Goal: Communication & Community: Ask a question

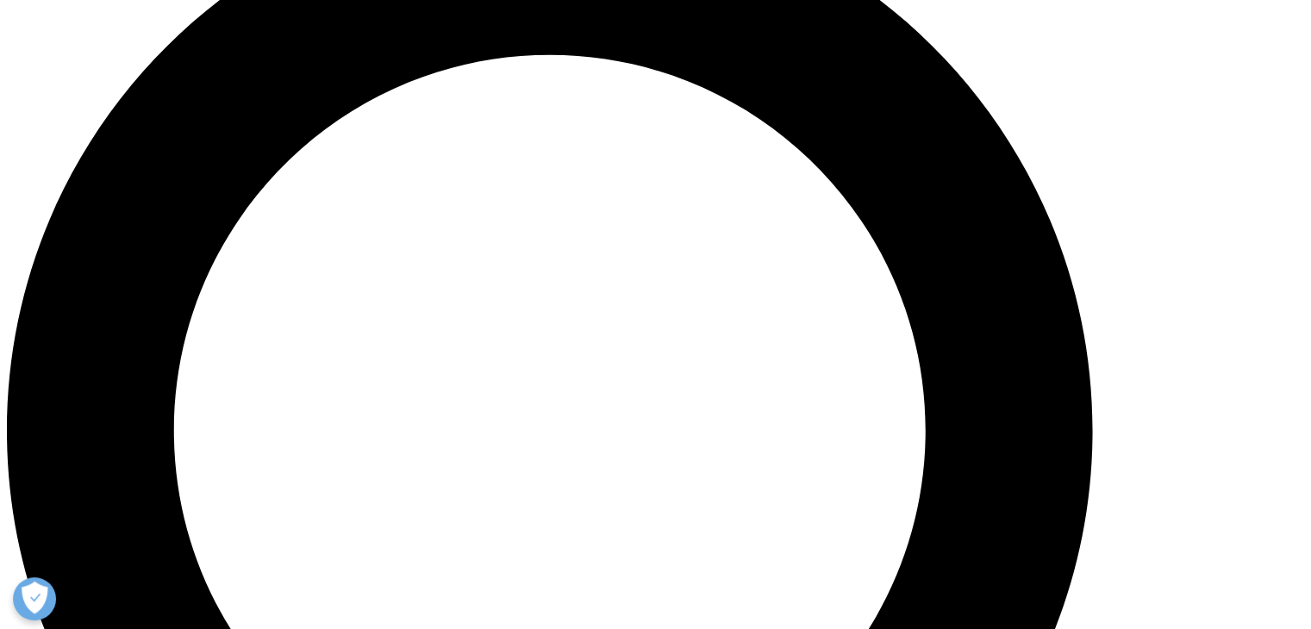
scroll to position [1551, 0]
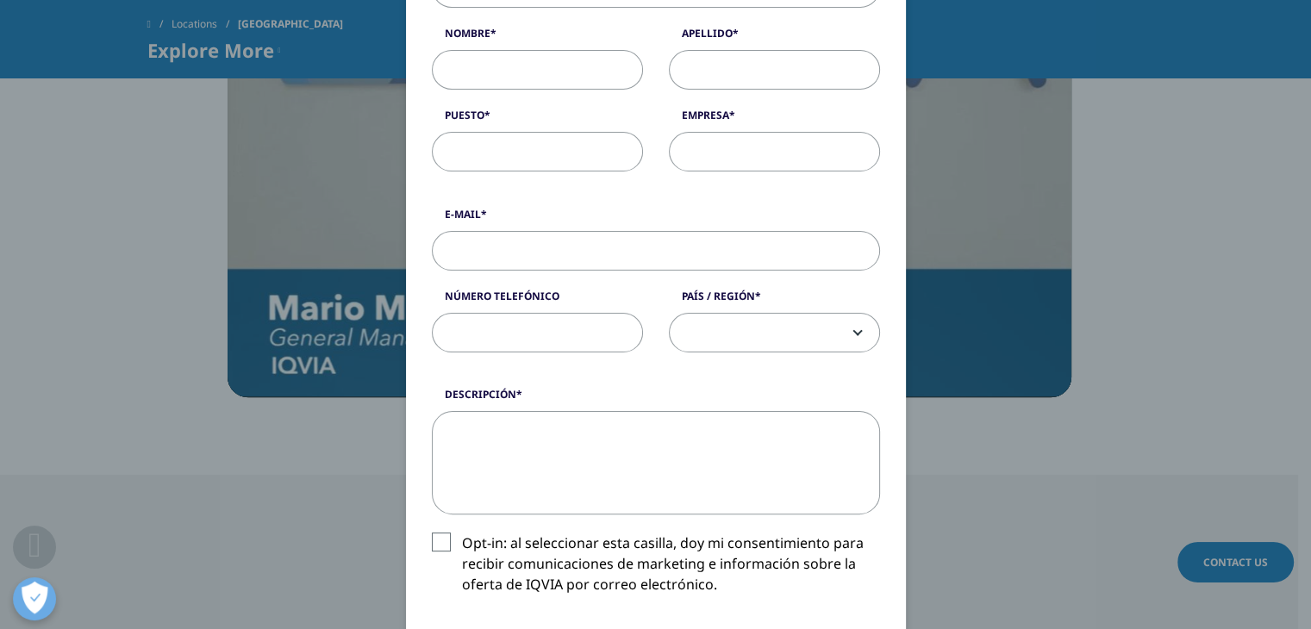
scroll to position [0, 0]
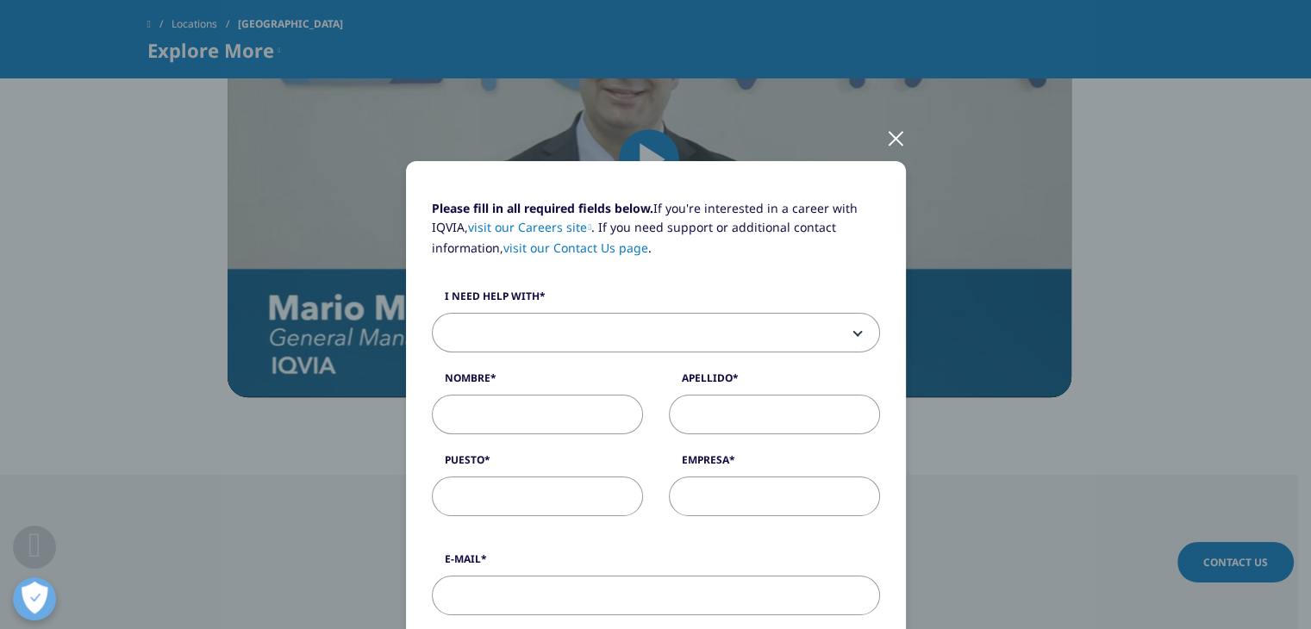
click at [886, 139] on div at bounding box center [896, 137] width 20 height 47
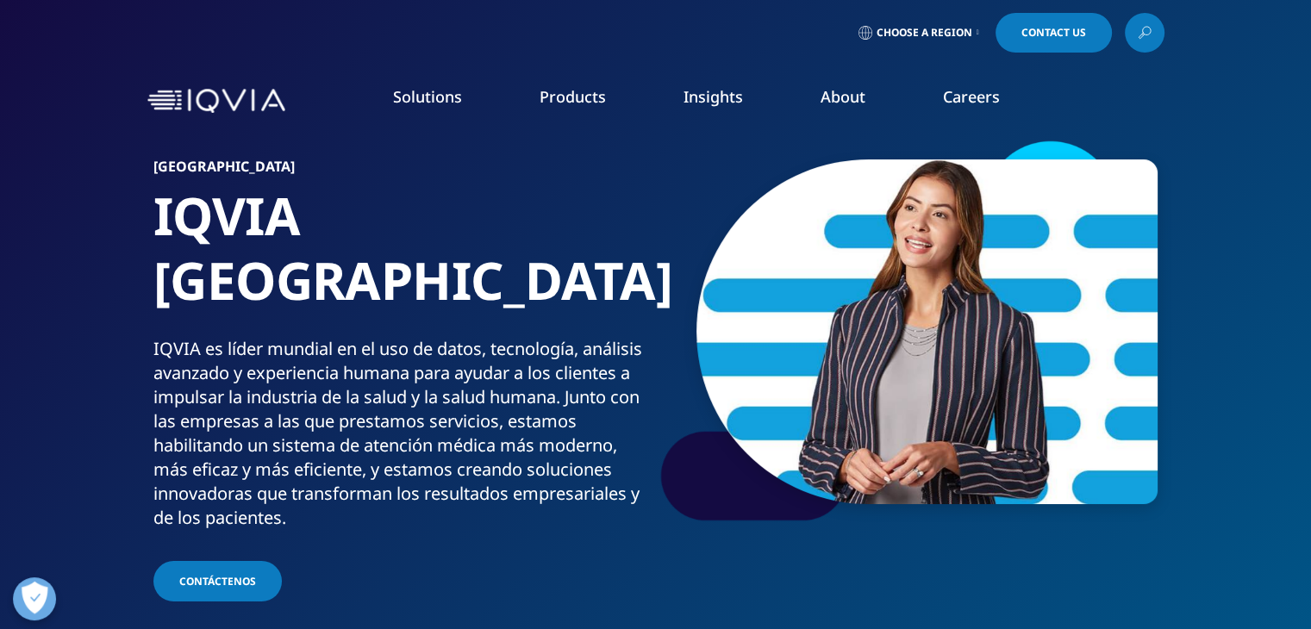
click at [936, 35] on span "Choose a Region" at bounding box center [924, 33] width 96 height 14
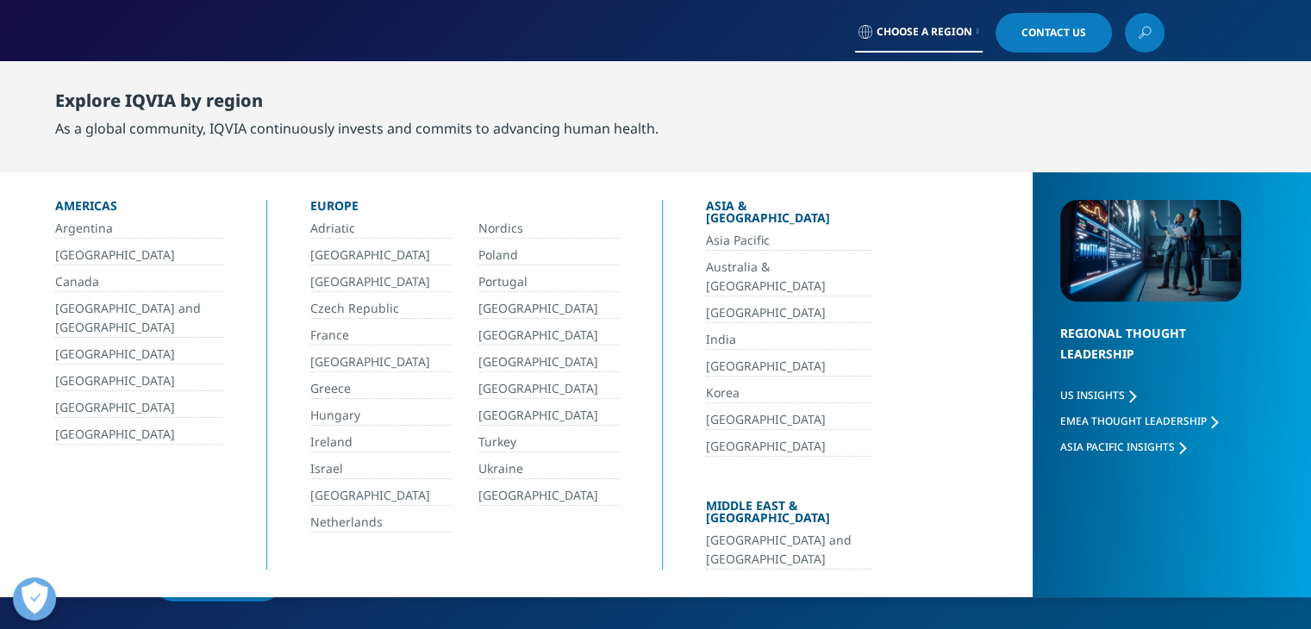
click at [97, 399] on link "[GEOGRAPHIC_DATA]" at bounding box center [139, 408] width 168 height 20
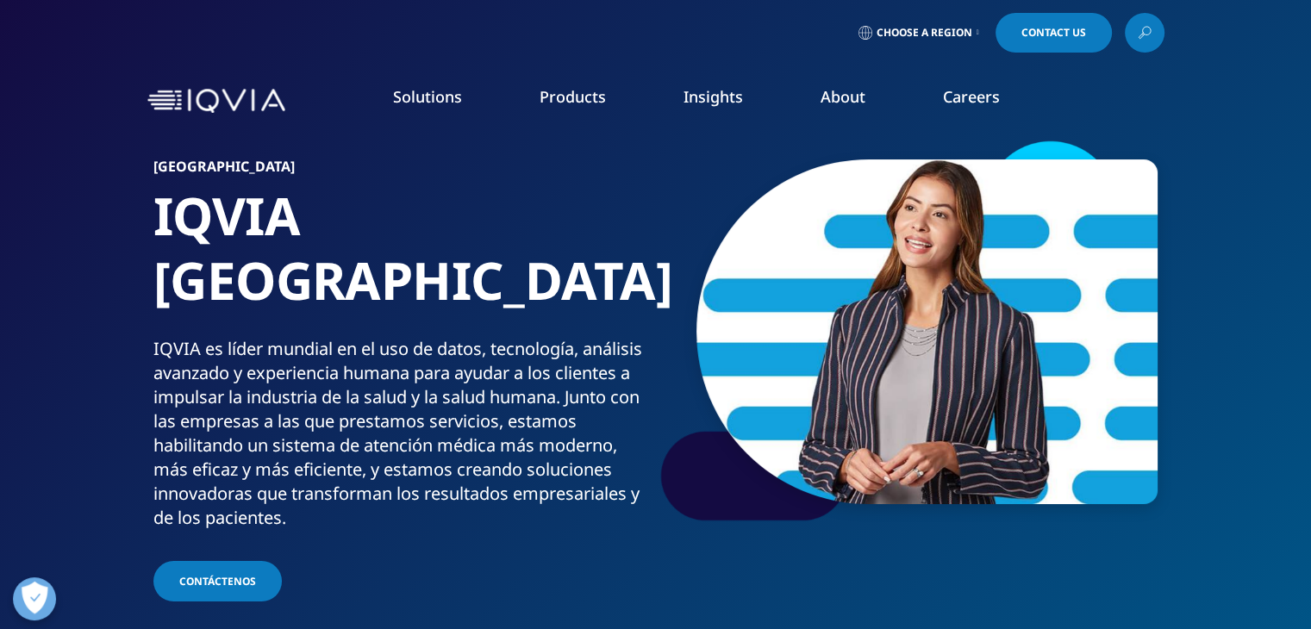
click at [937, 39] on span "Choose a Region" at bounding box center [924, 33] width 96 height 14
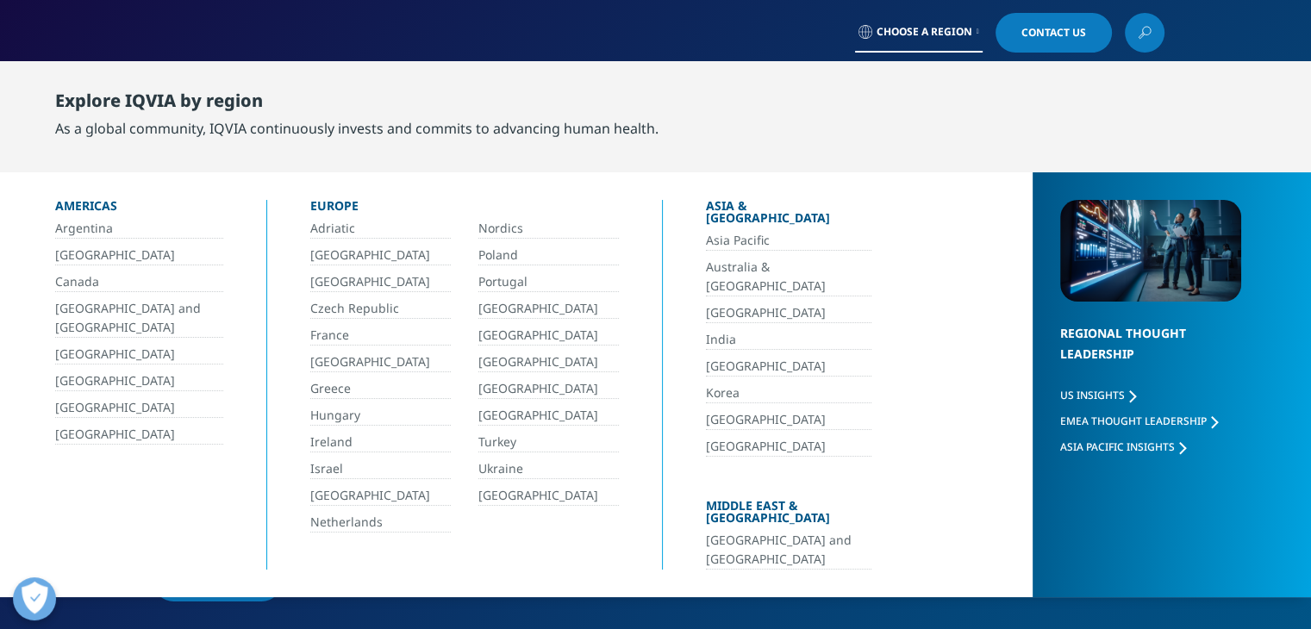
click at [937, 39] on span "Choose a Region" at bounding box center [924, 32] width 96 height 14
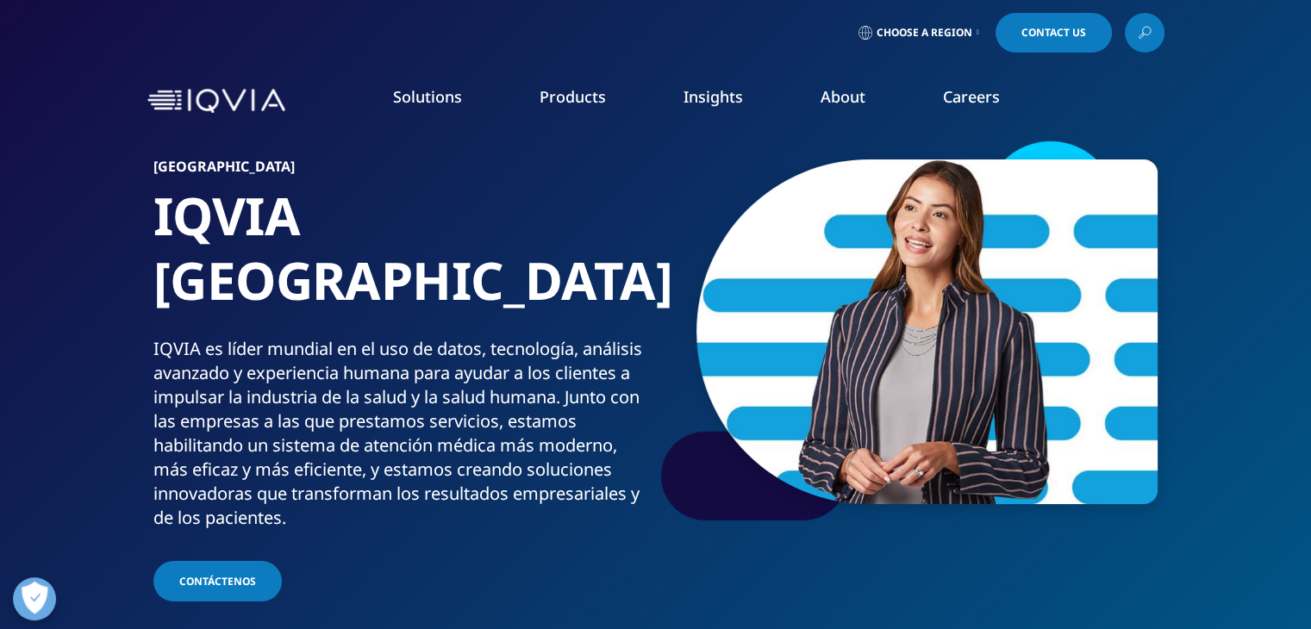
click at [1037, 37] on span "Contact Us" at bounding box center [1053, 33] width 65 height 10
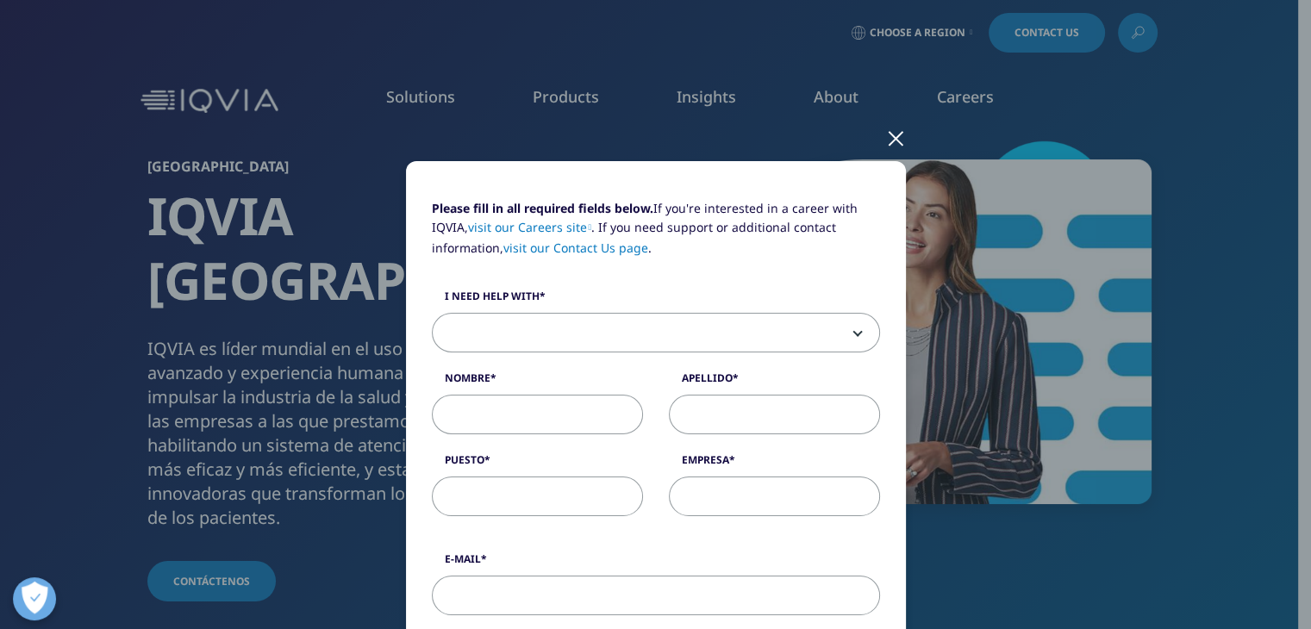
click at [516, 334] on span at bounding box center [656, 334] width 446 height 40
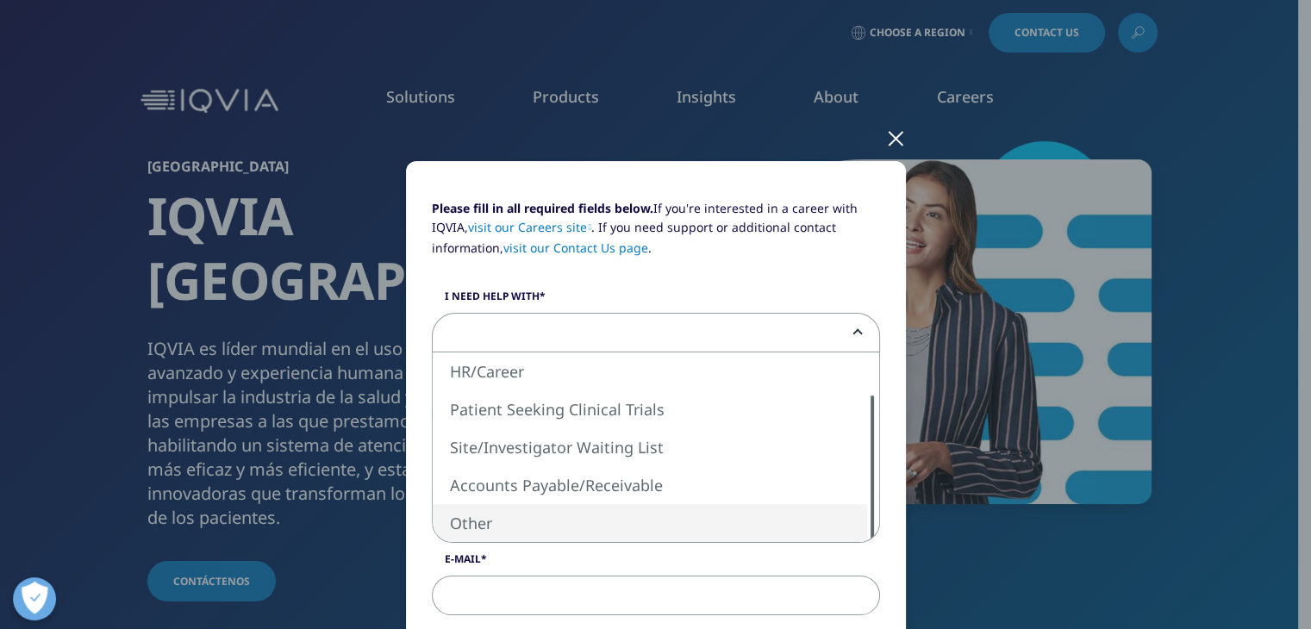
select select "Other"
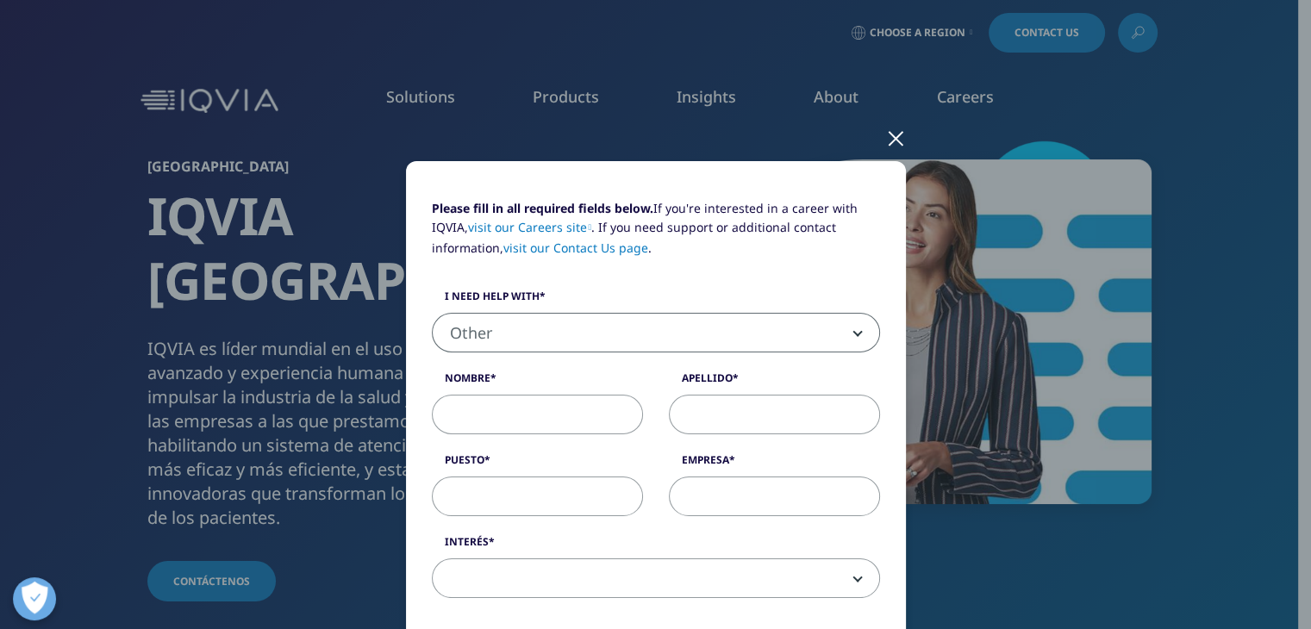
click at [529, 400] on input "Nombre" at bounding box center [537, 415] width 211 height 40
type input "Yair"
type input "[PERSON_NAME]"
click at [502, 525] on div "Please fill in all required fields below. If you're interested in a career with…" at bounding box center [656, 407] width 474 height 417
click at [509, 511] on input "Puesto" at bounding box center [537, 497] width 211 height 40
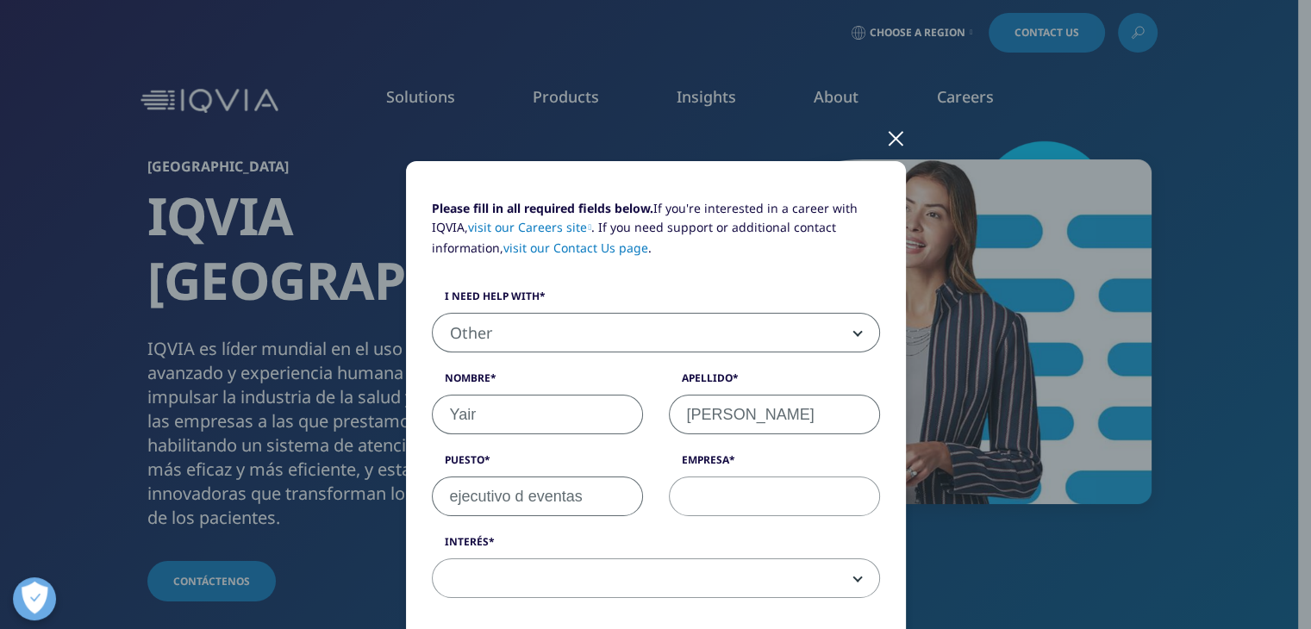
click at [526, 491] on input "ejecutivo d eventas" at bounding box center [537, 497] width 211 height 40
type input "ejecutivo de ventas"
click at [731, 495] on input "Empresa" at bounding box center [774, 497] width 211 height 40
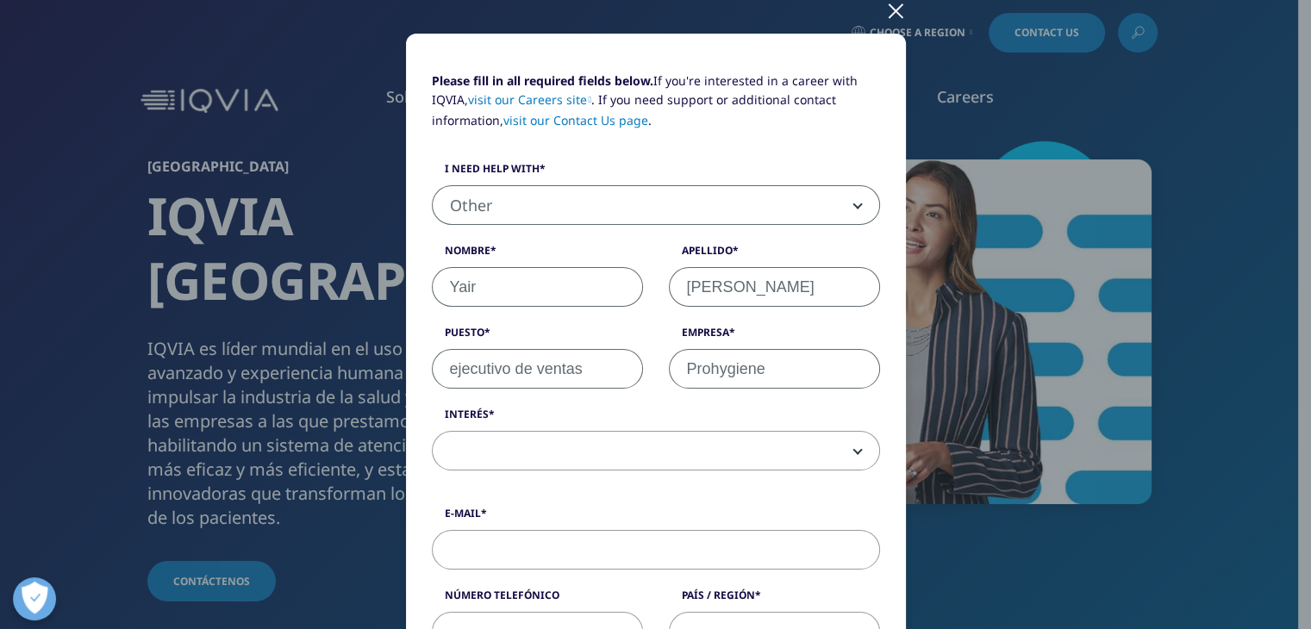
scroll to position [345, 0]
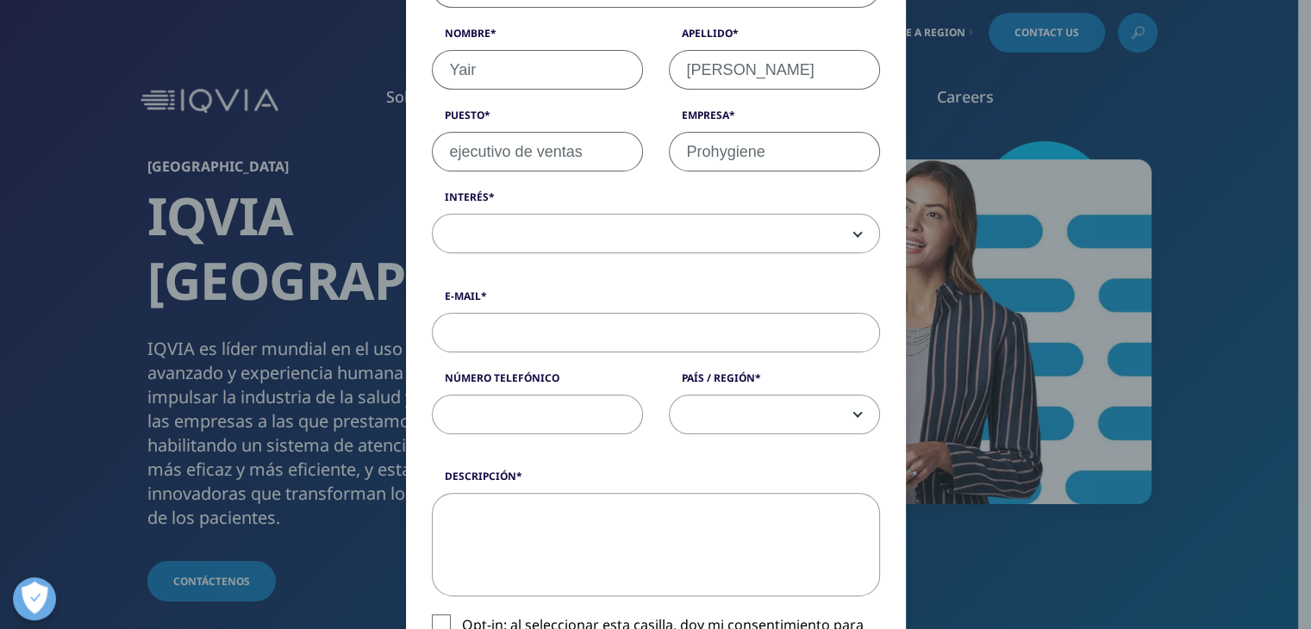
type input "Prohygiene"
click at [647, 227] on span at bounding box center [656, 235] width 446 height 40
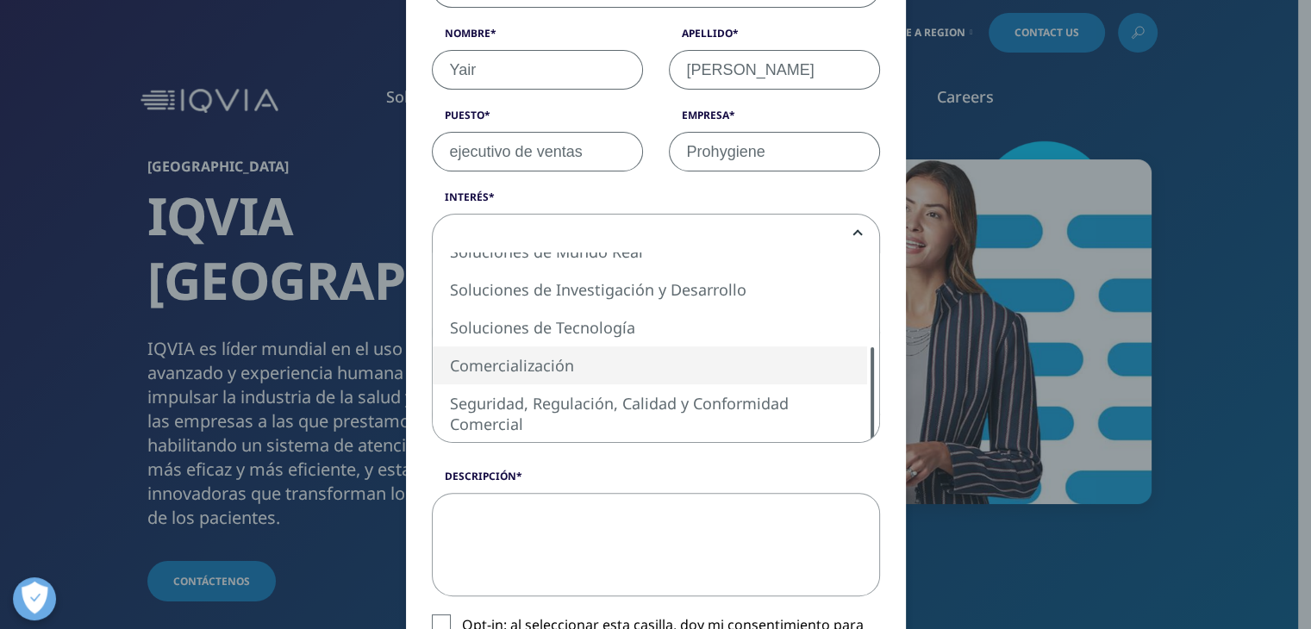
select select "Commercialization"
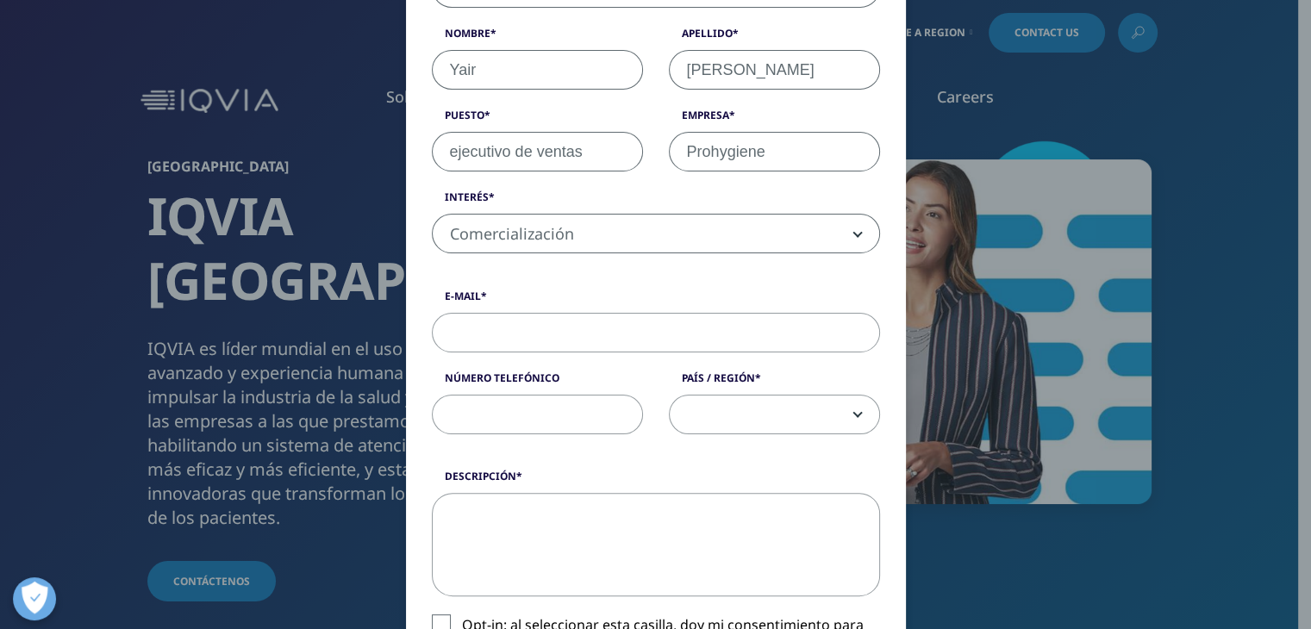
click at [648, 328] on input "E-Mail" at bounding box center [656, 333] width 448 height 40
click at [615, 327] on input "[EMAIL_ADDRESS][PERSON_NAME][DOMAIN_NAME]" at bounding box center [656, 333] width 448 height 40
type input "[EMAIL_ADDRESS][PERSON_NAME][DOMAIN_NAME]"
drag, startPoint x: 496, startPoint y: 400, endPoint x: 507, endPoint y: 406, distance: 12.0
click at [501, 402] on input "número telefónico" at bounding box center [537, 415] width 211 height 40
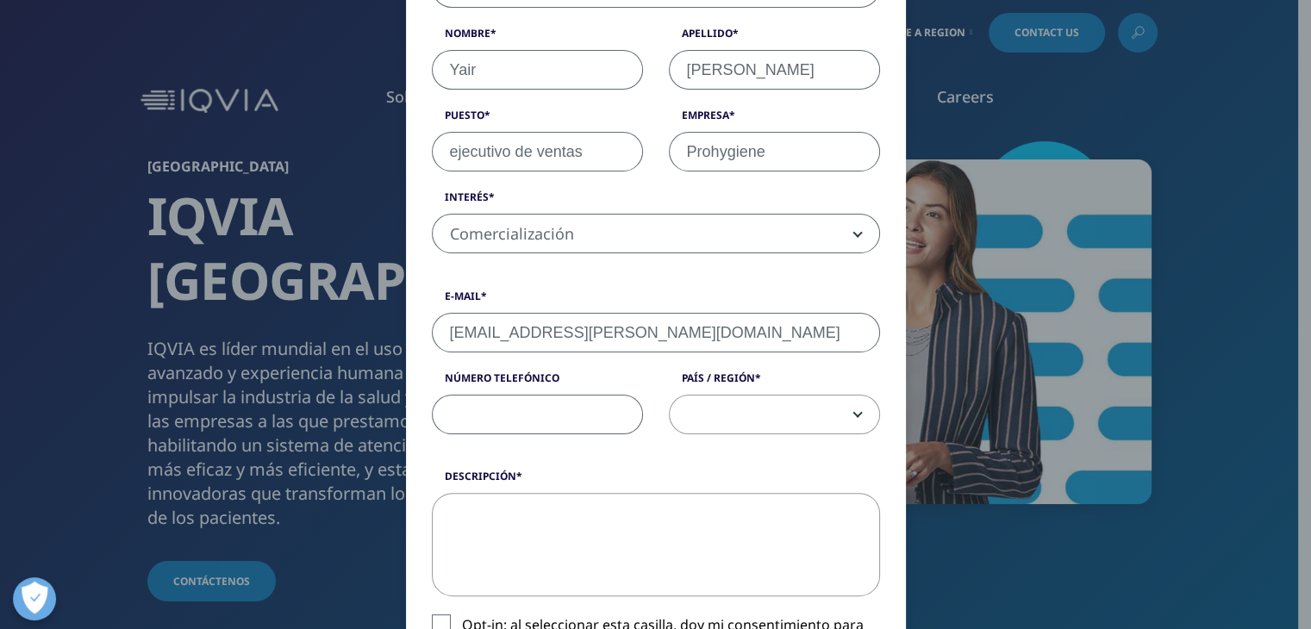
type input "6"
type input "5610437328"
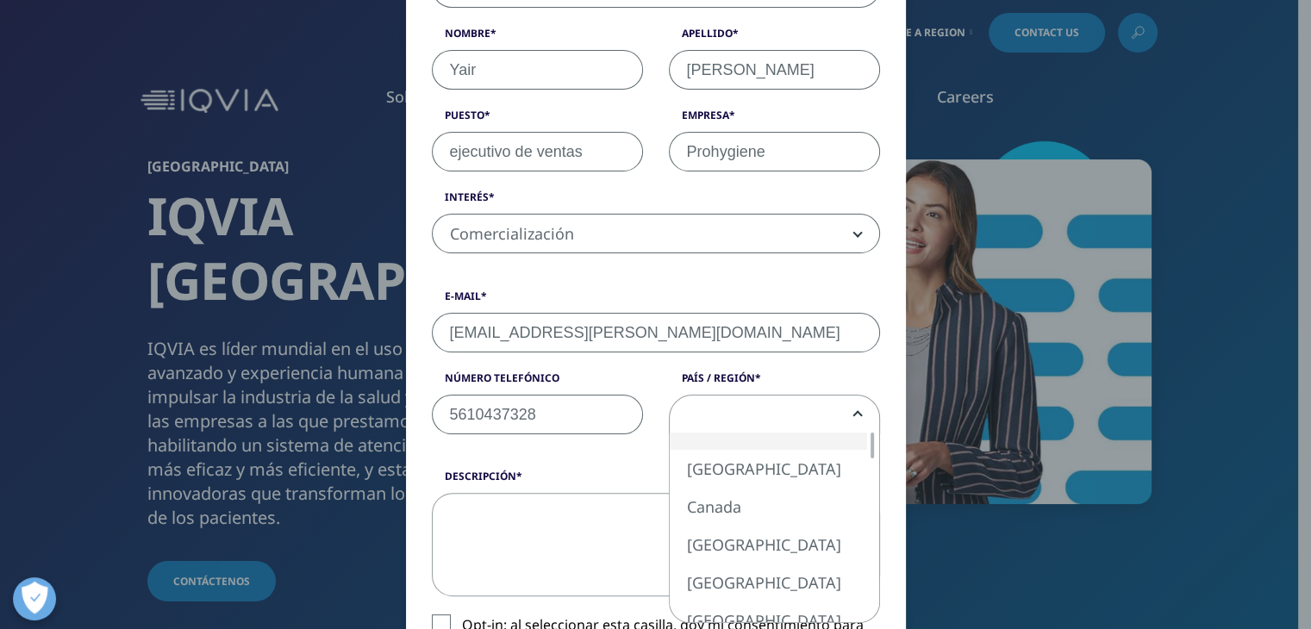
click at [785, 414] on span at bounding box center [774, 416] width 209 height 40
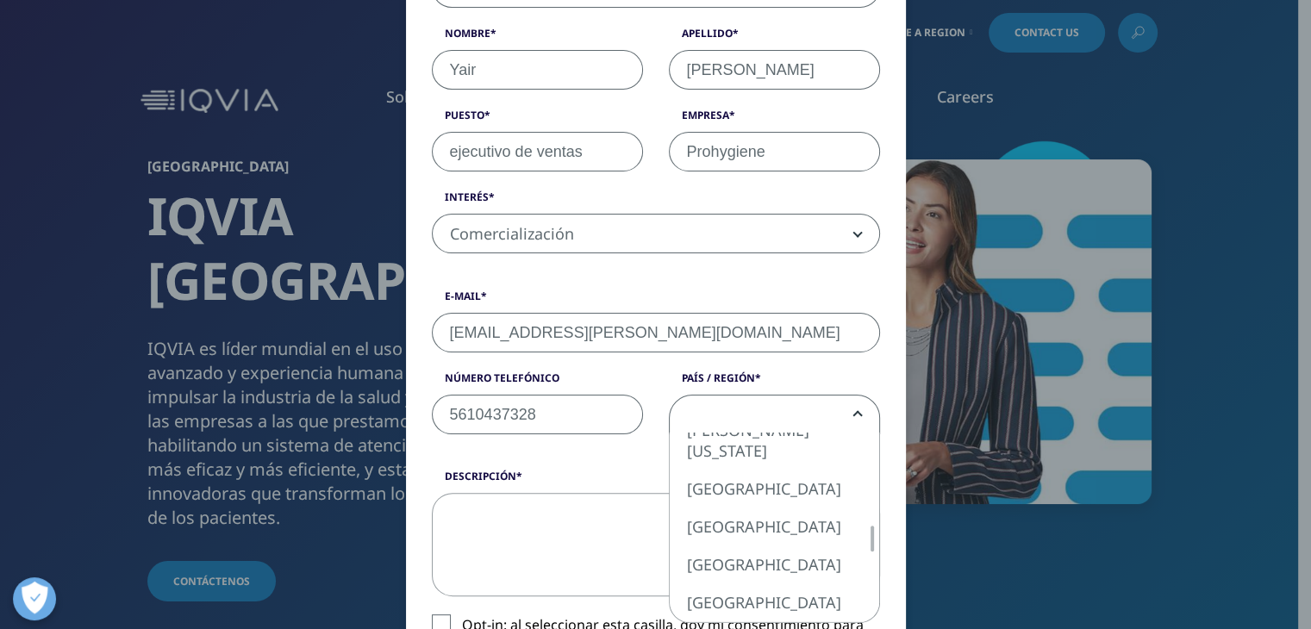
select select "[GEOGRAPHIC_DATA]"
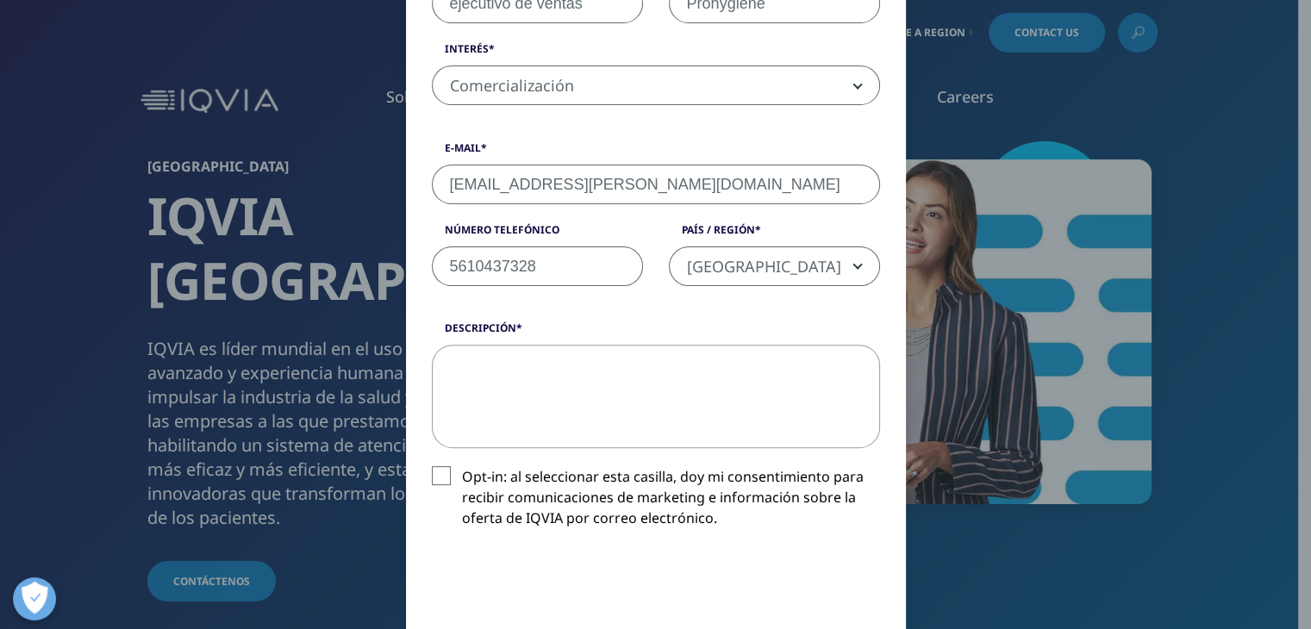
scroll to position [517, 0]
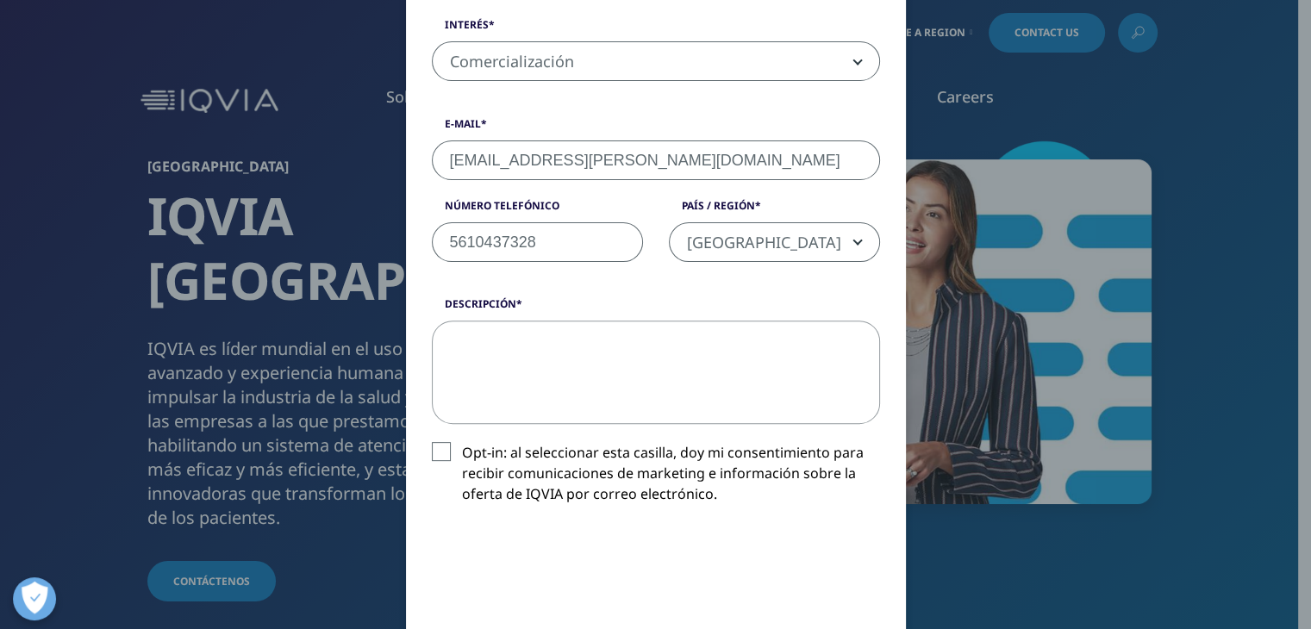
click at [602, 376] on textarea "descripción" at bounding box center [656, 372] width 448 height 103
click at [433, 459] on label "Opt-in: al seleccionar esta casilla, doy mi consentimiento para recibir comunic…" at bounding box center [656, 478] width 448 height 72
click at [462, 442] on input "Opt-in: al seleccionar esta casilla, doy mi consentimiento para recibir comunic…" at bounding box center [462, 442] width 0 height 0
click at [528, 360] on textarea "descripción" at bounding box center [656, 372] width 448 height 103
paste textarea "Mi nombre es [PERSON_NAME] y represento a ProHygiene, empresa especializada en …"
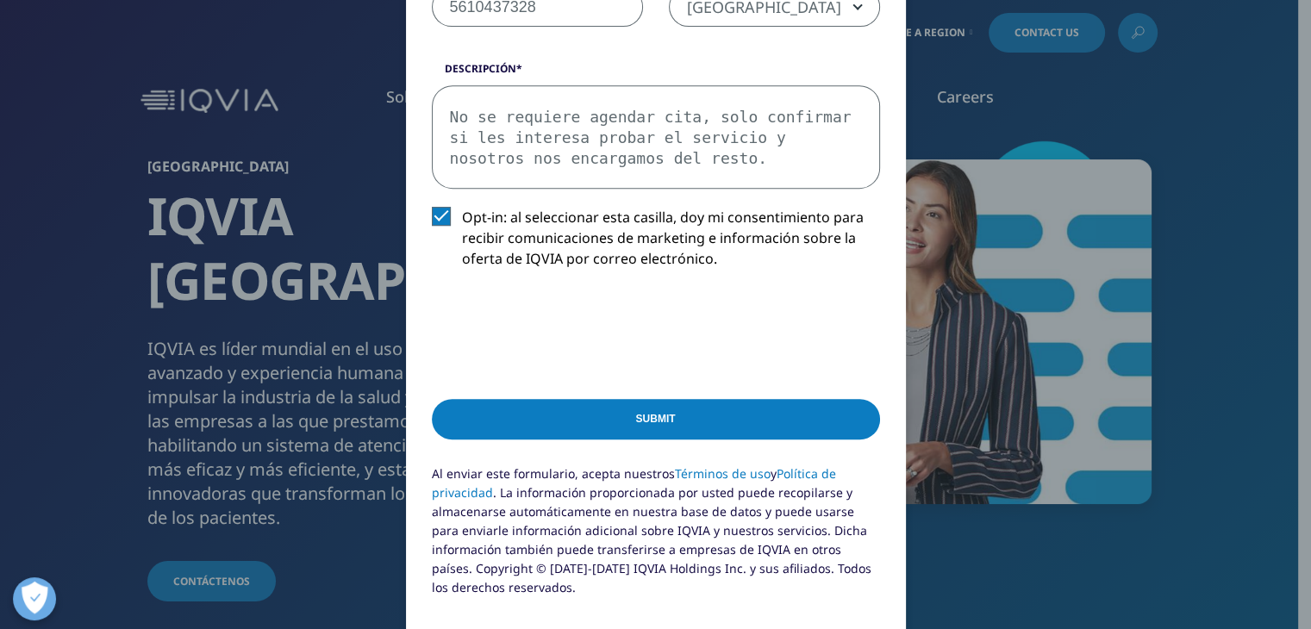
scroll to position [775, 0]
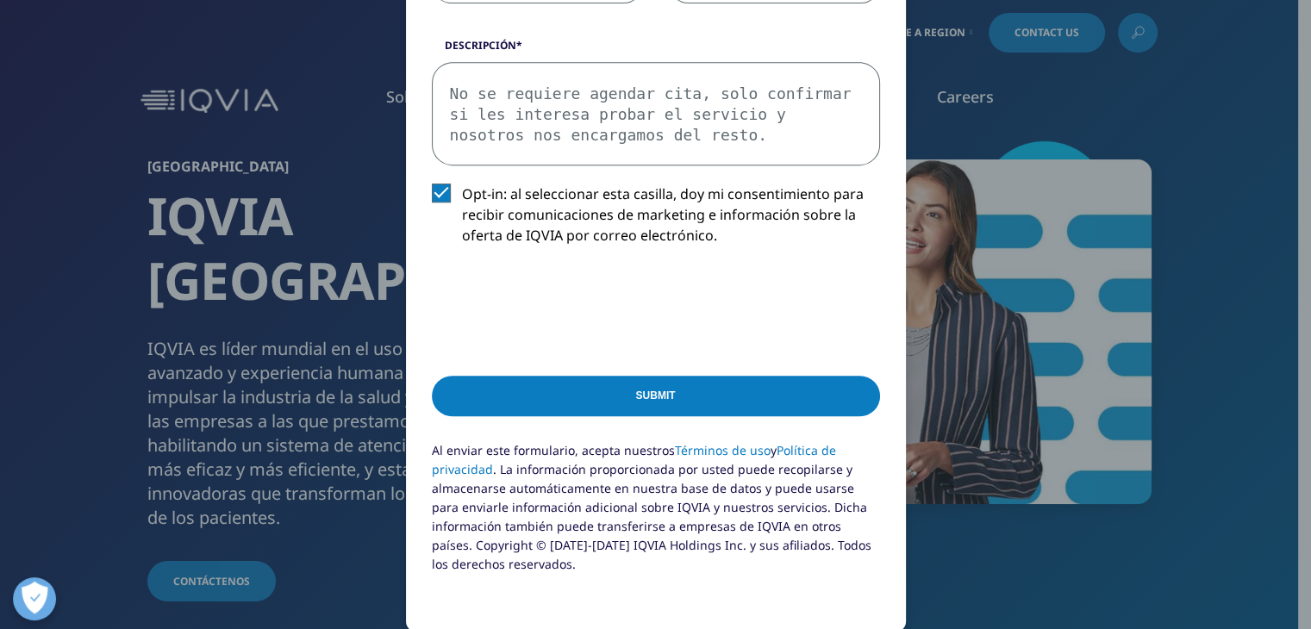
type textarea "Mi nombre es [PERSON_NAME] y represento a ProHygiene, empresa especializada en …"
click at [565, 411] on input "Submit" at bounding box center [656, 396] width 448 height 40
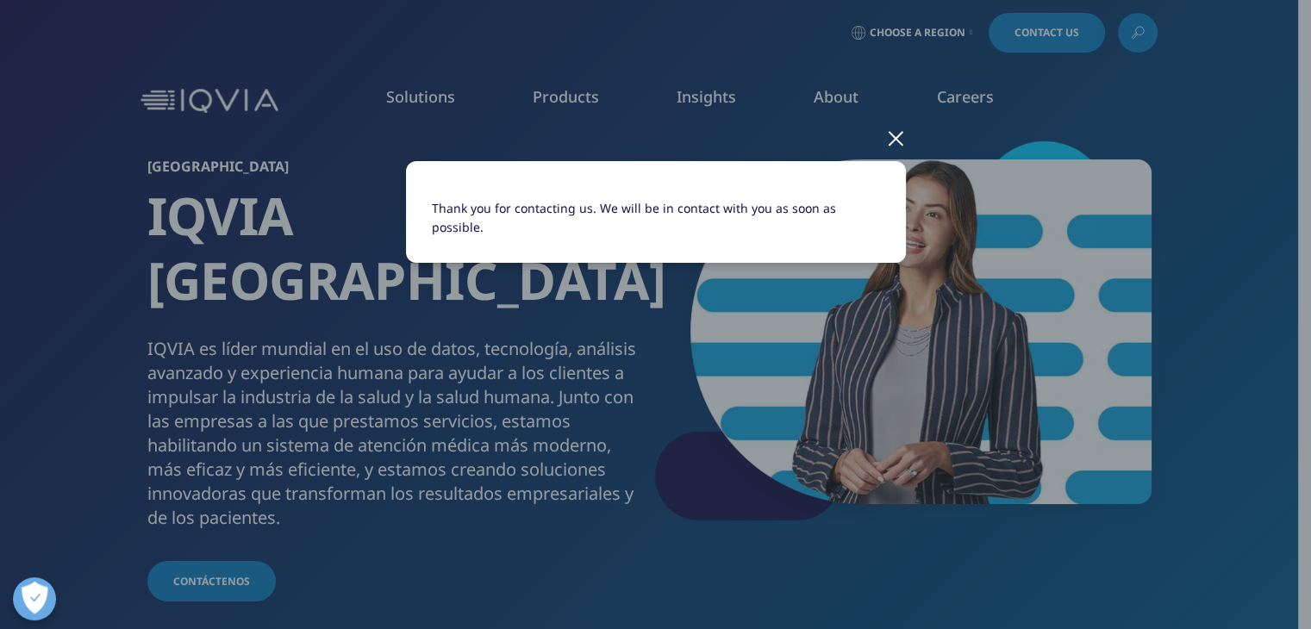
click at [894, 127] on div at bounding box center [896, 137] width 20 height 47
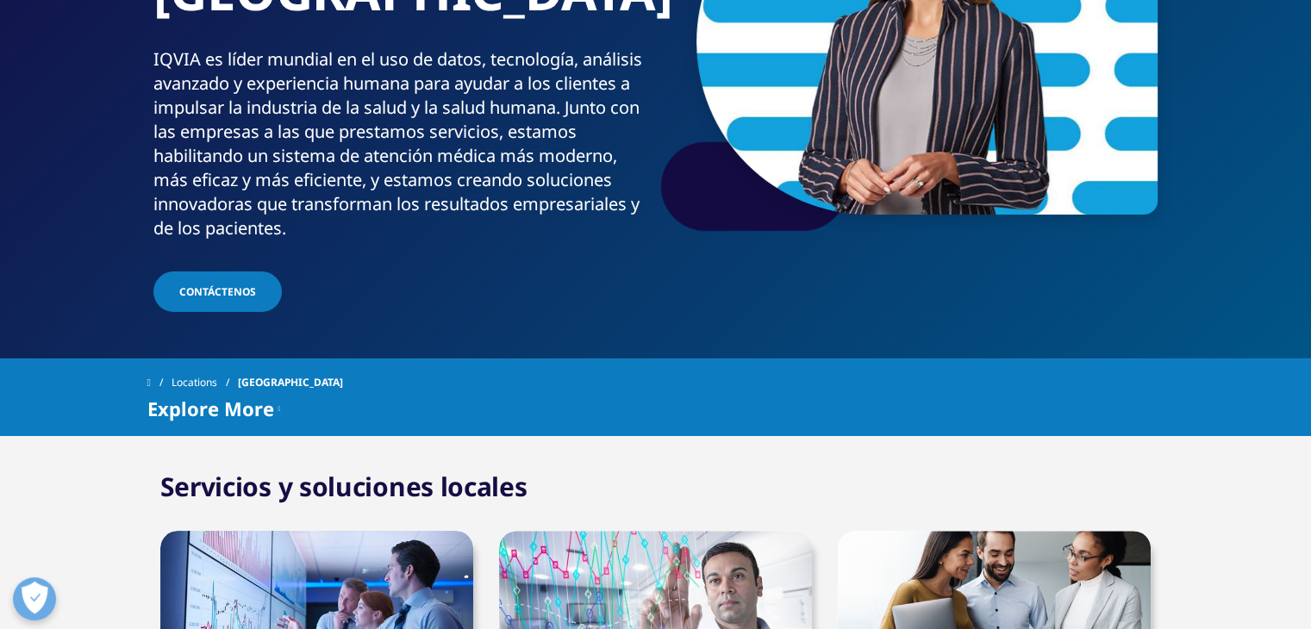
scroll to position [345, 0]
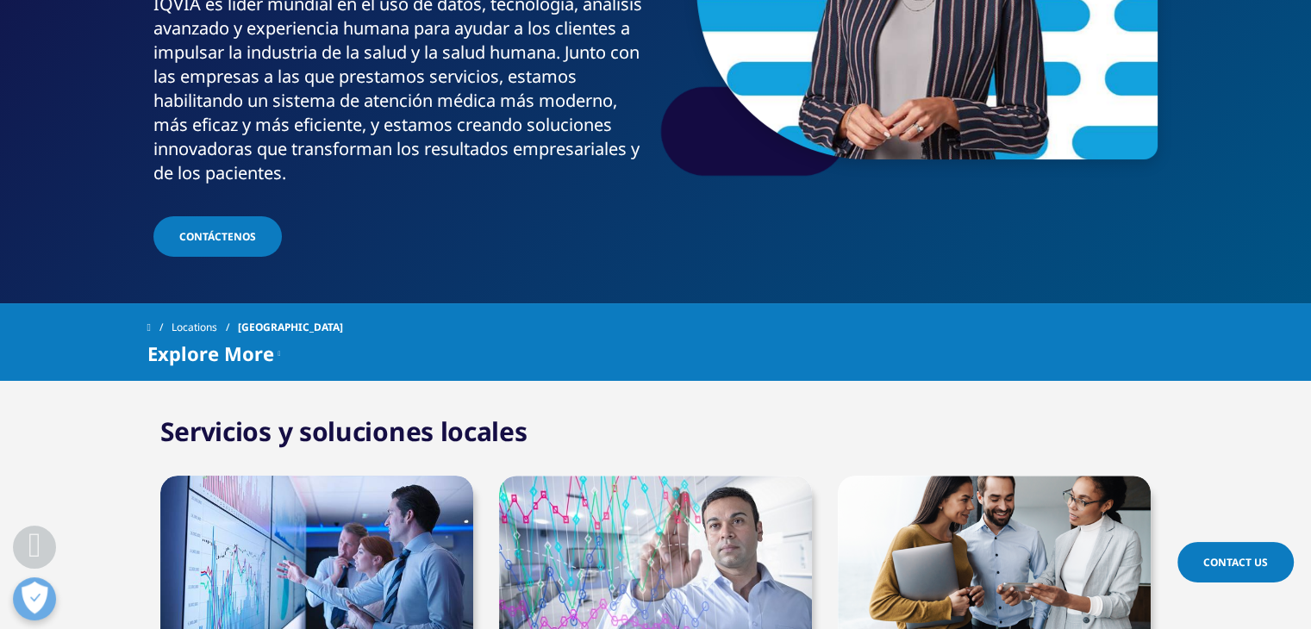
click at [230, 229] on span "Contáctenos" at bounding box center [217, 236] width 77 height 15
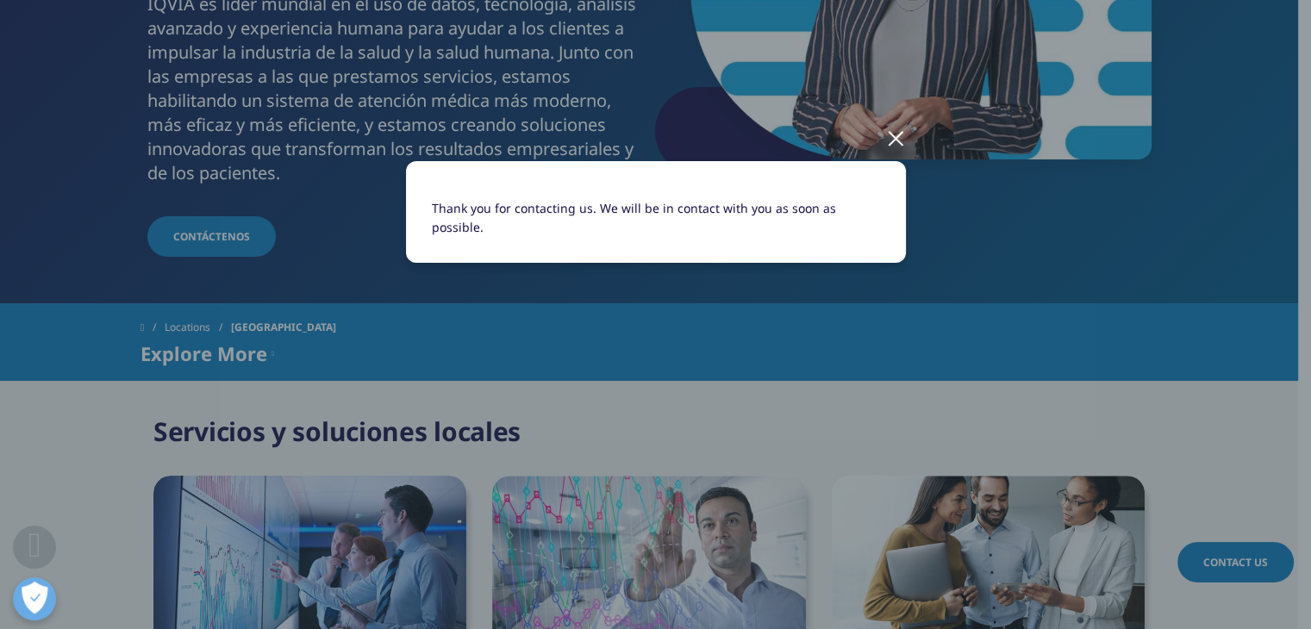
click at [893, 139] on div at bounding box center [896, 137] width 20 height 47
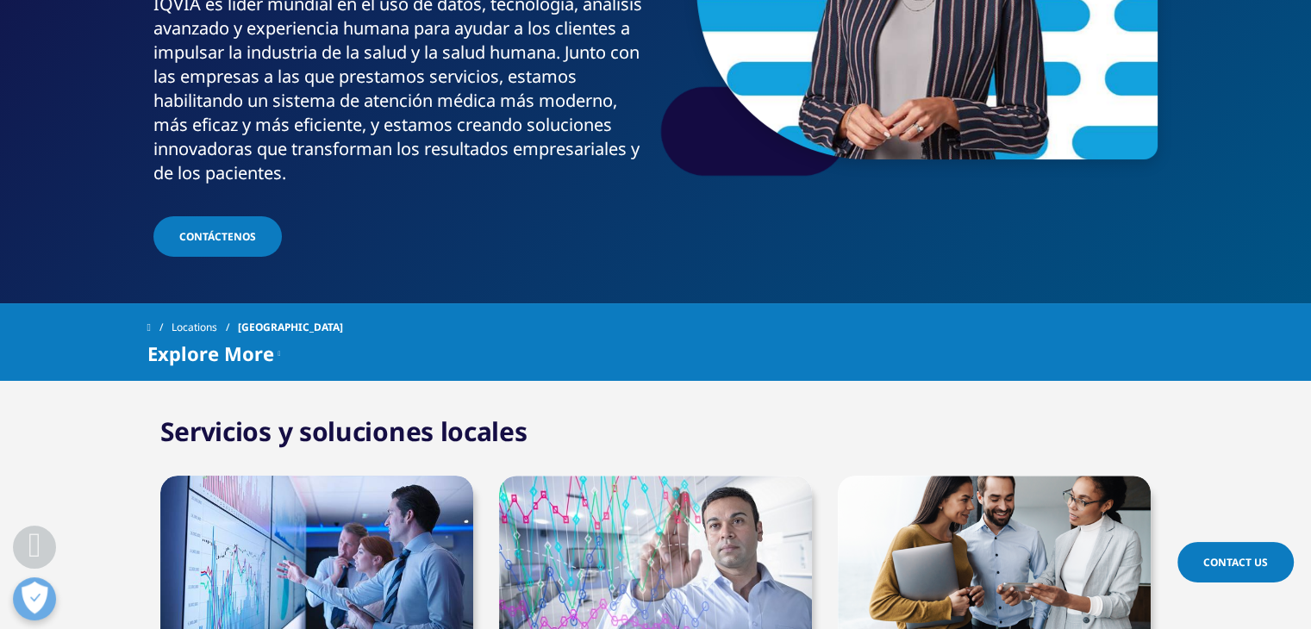
click at [186, 229] on span "Contáctenos" at bounding box center [217, 236] width 77 height 15
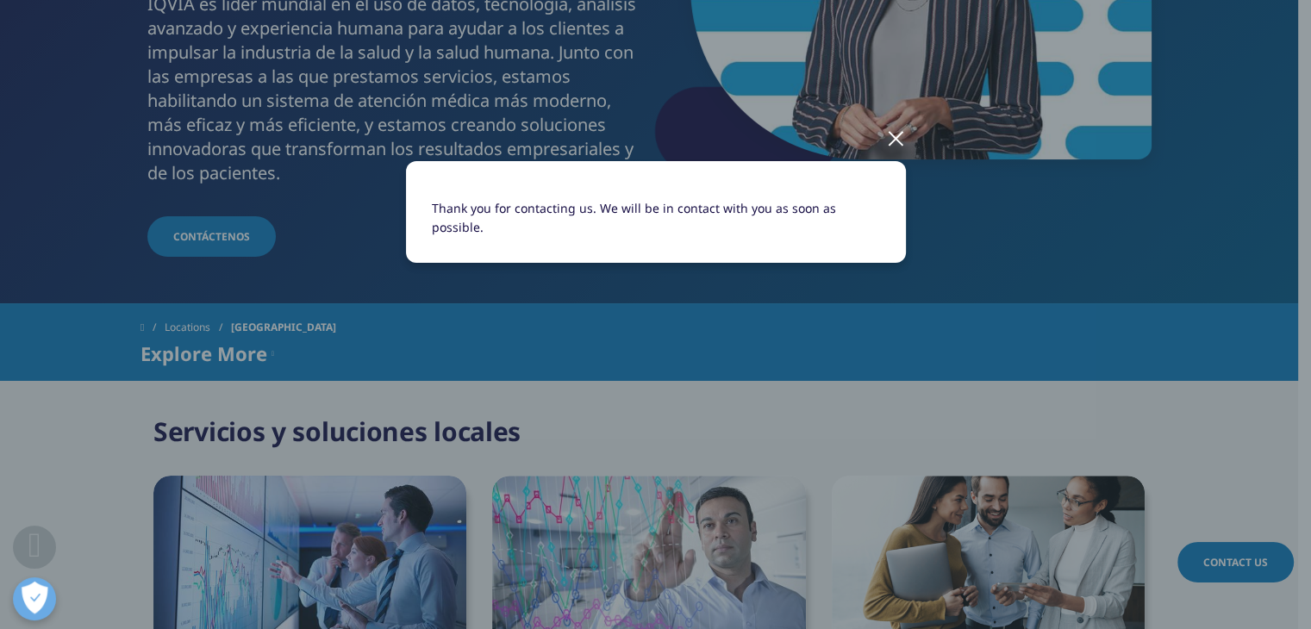
click at [897, 139] on div at bounding box center [896, 137] width 20 height 47
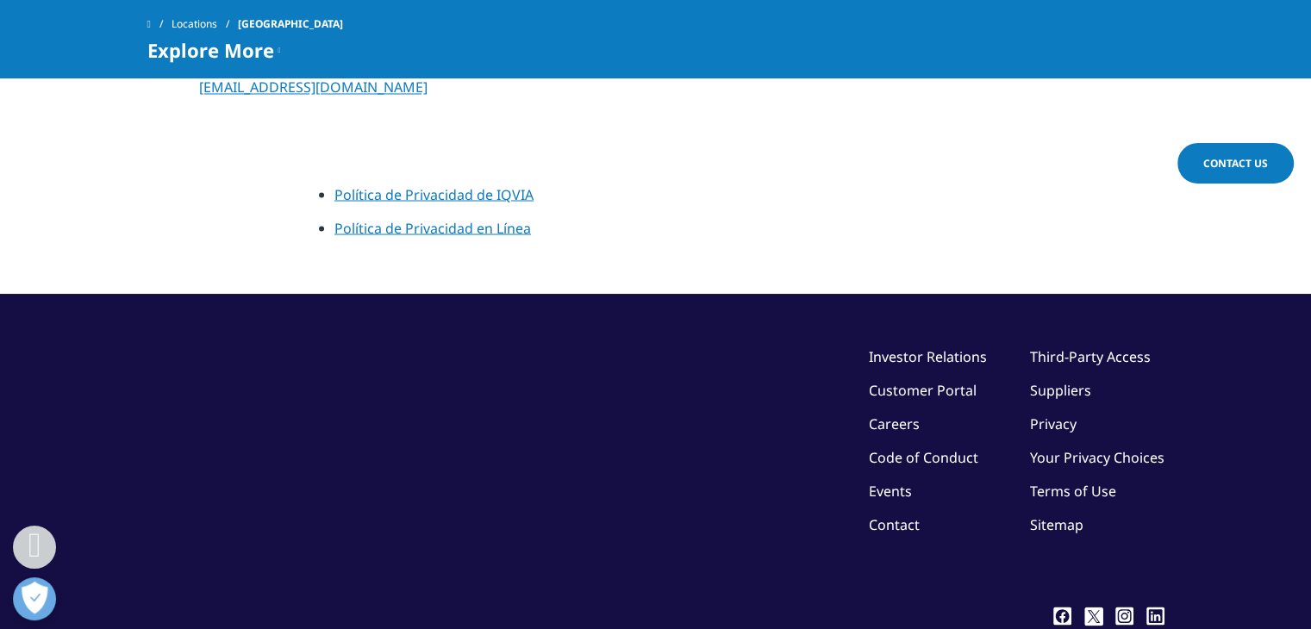
scroll to position [3133, 0]
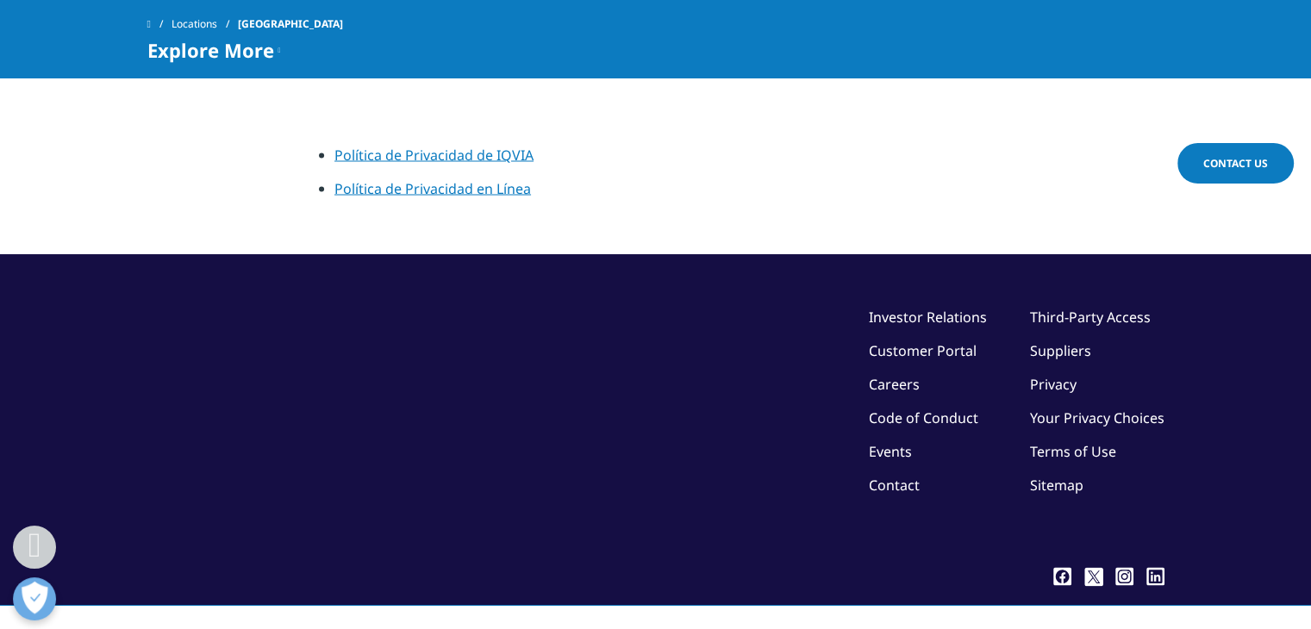
click at [902, 475] on link "Contact" at bounding box center [894, 484] width 51 height 19
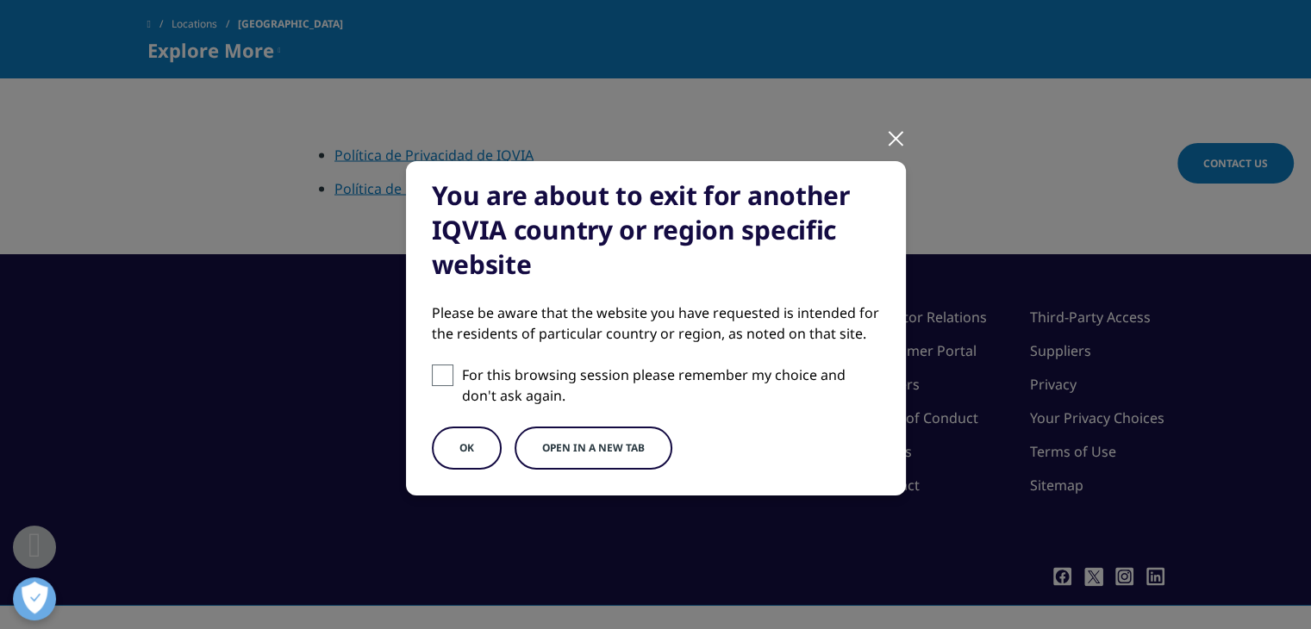
click at [442, 376] on span at bounding box center [443, 375] width 22 height 22
click at [442, 376] on input "For this browsing session please remember my choice and don't ask again." at bounding box center [443, 375] width 22 height 22
checkbox input "true"
click at [455, 439] on button "OK" at bounding box center [467, 448] width 70 height 43
